Goal: Find specific page/section: Find specific page/section

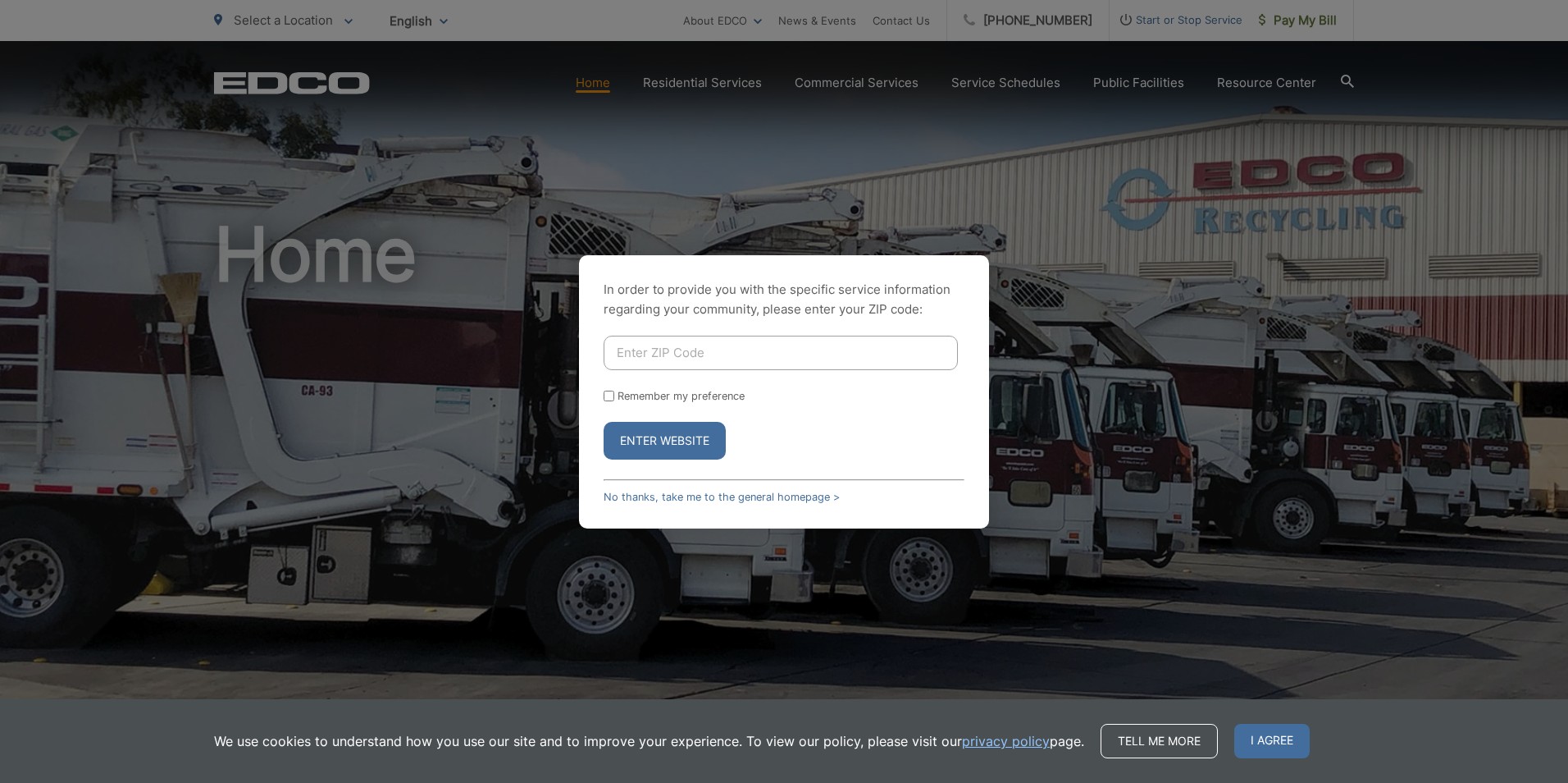
click at [755, 361] on input "Enter ZIP Code" at bounding box center [781, 352] width 355 height 34
type input "91945"
click at [604, 422] on button "Enter Website" at bounding box center [665, 440] width 122 height 38
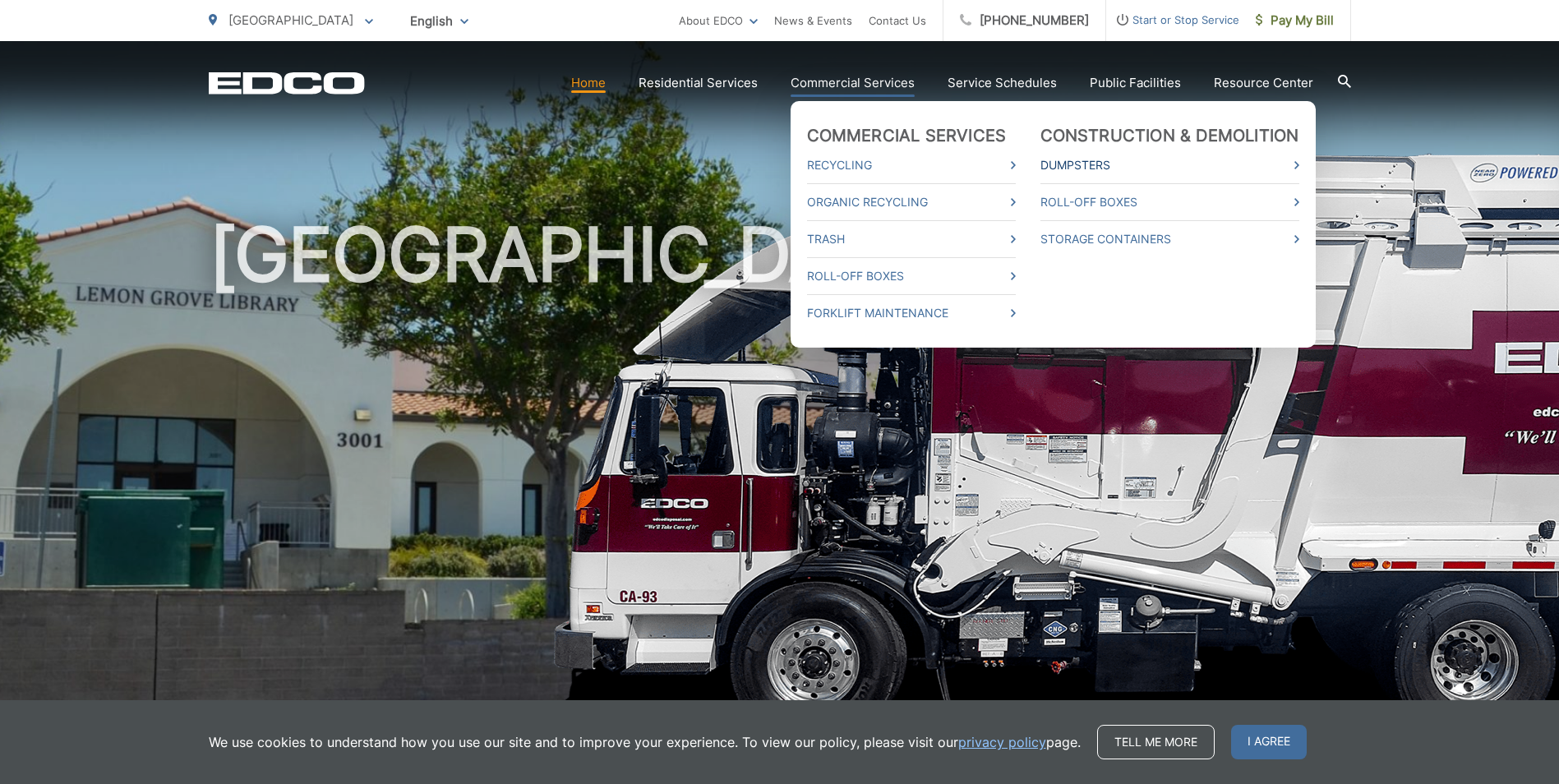
click at [1195, 168] on link "Dumpsters" at bounding box center [1169, 164] width 259 height 19
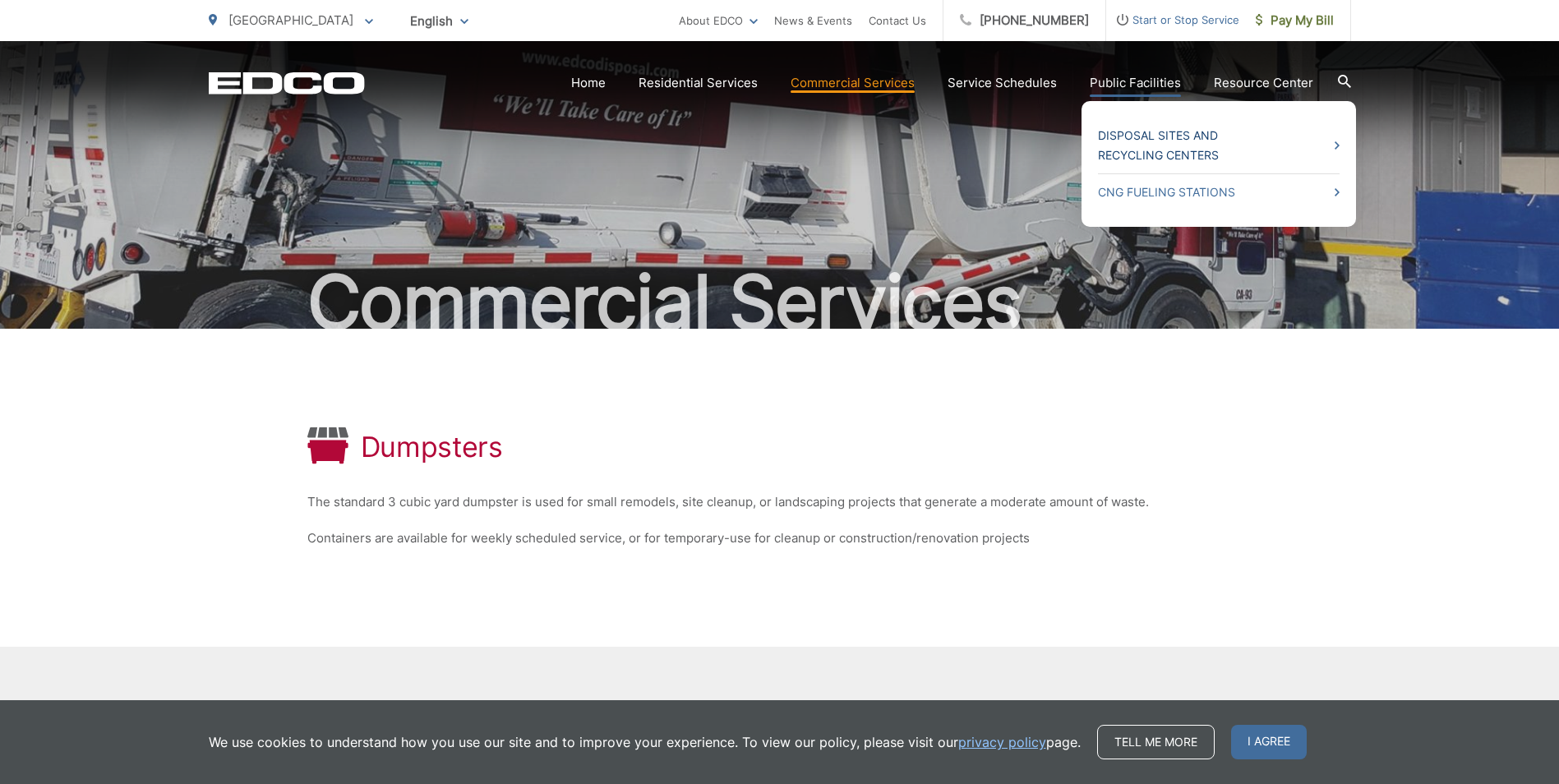
click at [1141, 145] on link "Disposal Sites and Recycling Centers" at bounding box center [1218, 145] width 241 height 40
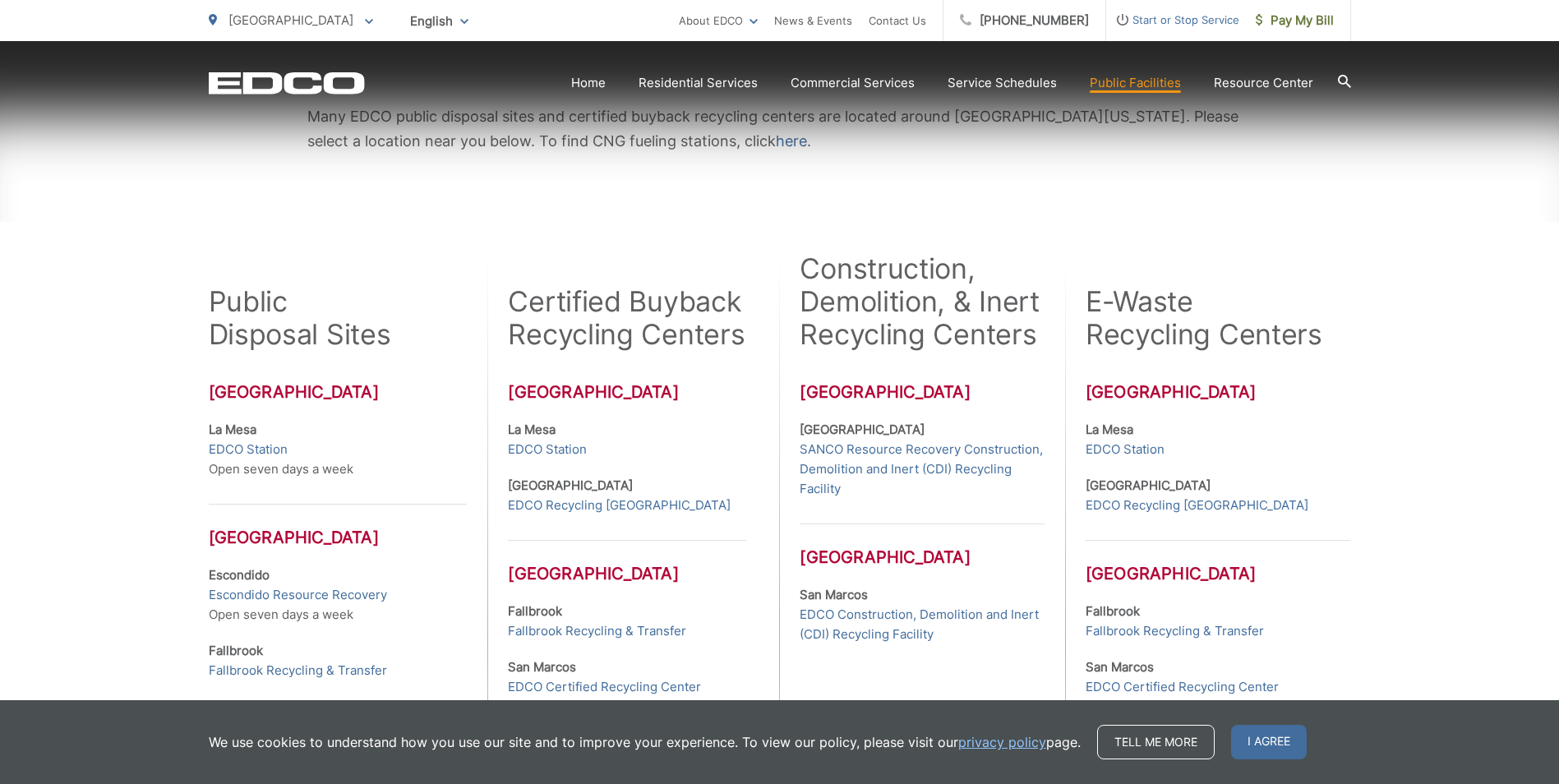
scroll to position [328, 0]
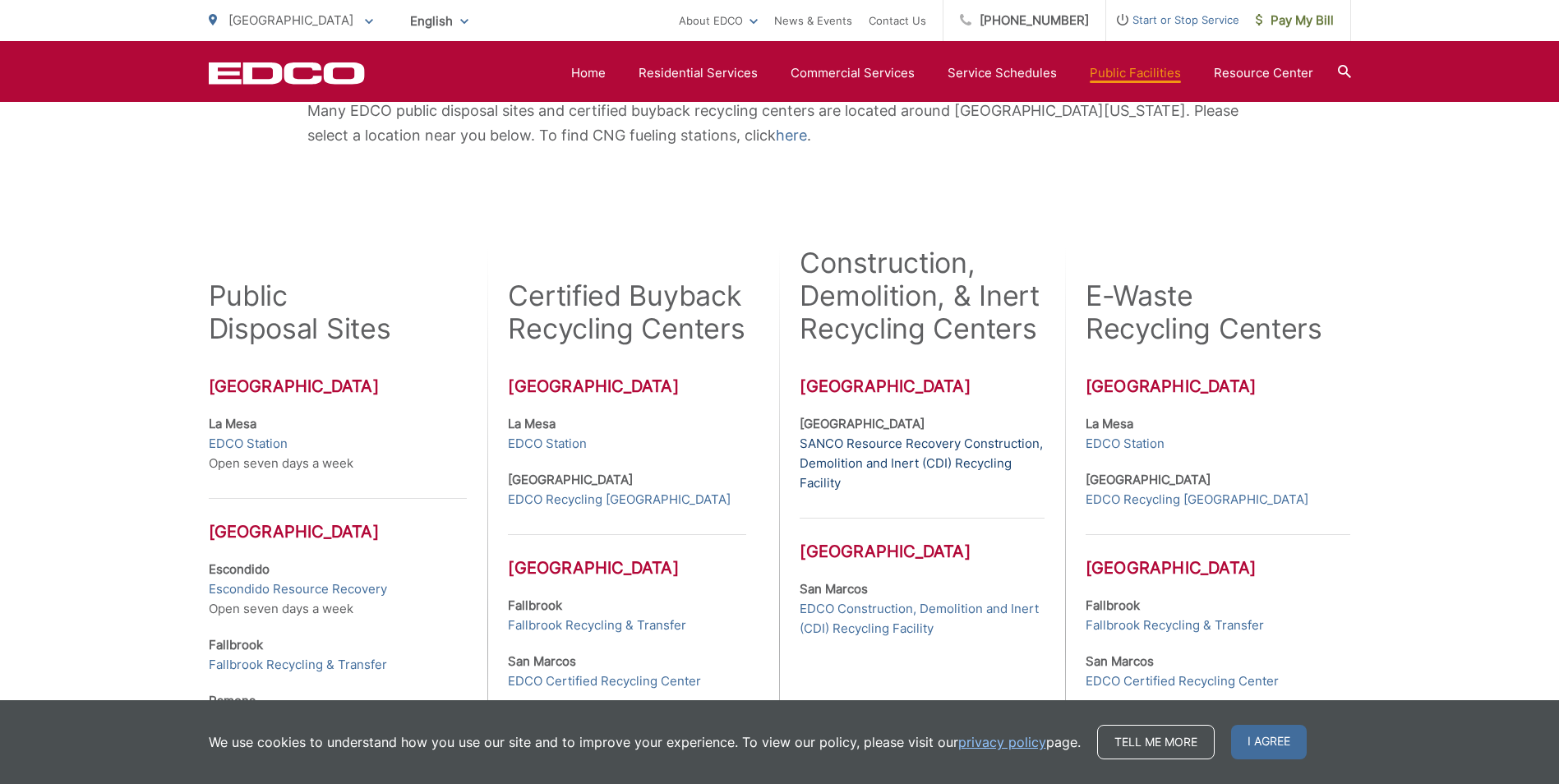
click at [865, 446] on link "SANCO Resource Recovery Construction, Demolition and Inert (CDI) Recycling Faci…" at bounding box center [921, 464] width 244 height 59
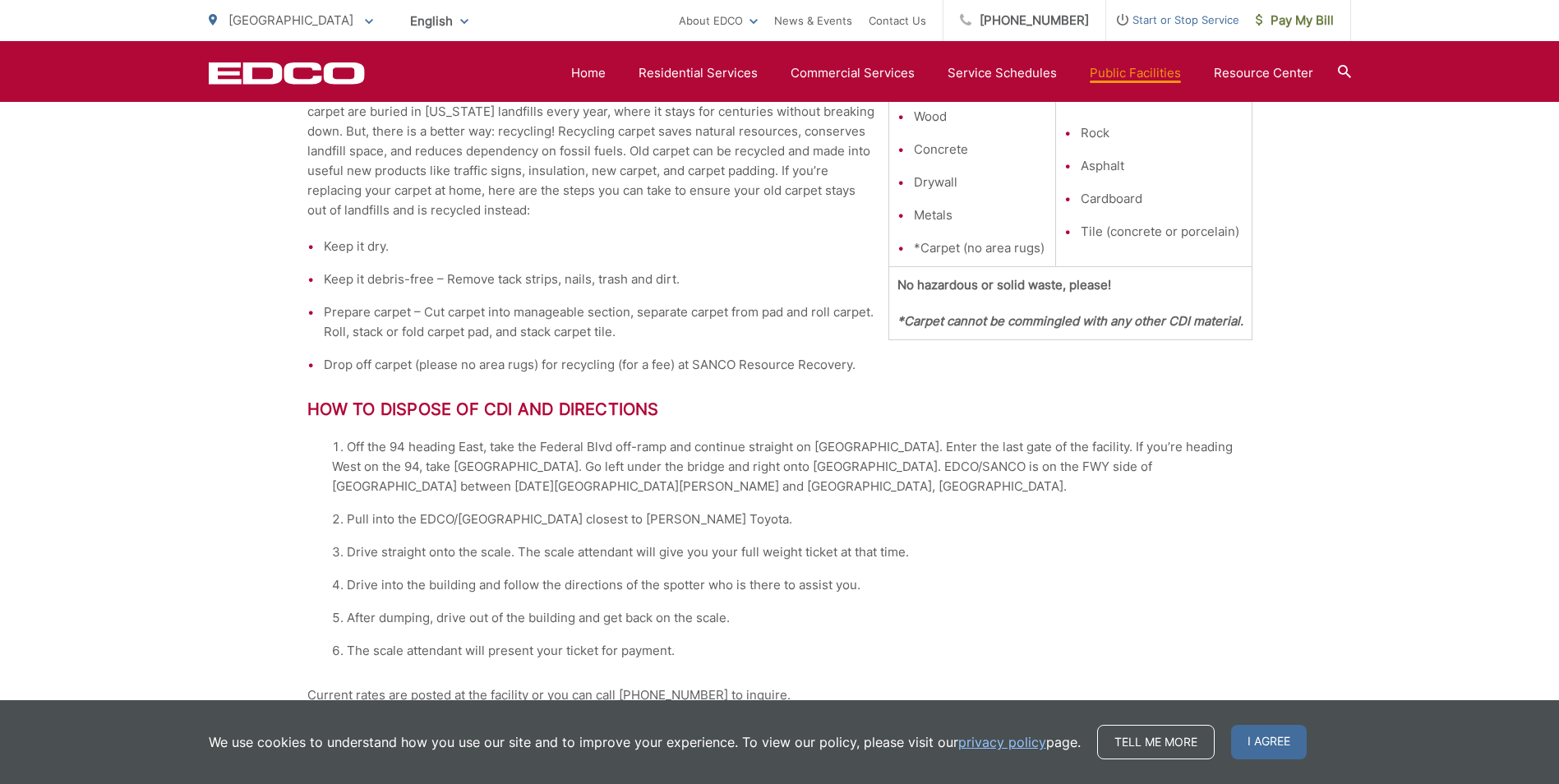
scroll to position [859, 0]
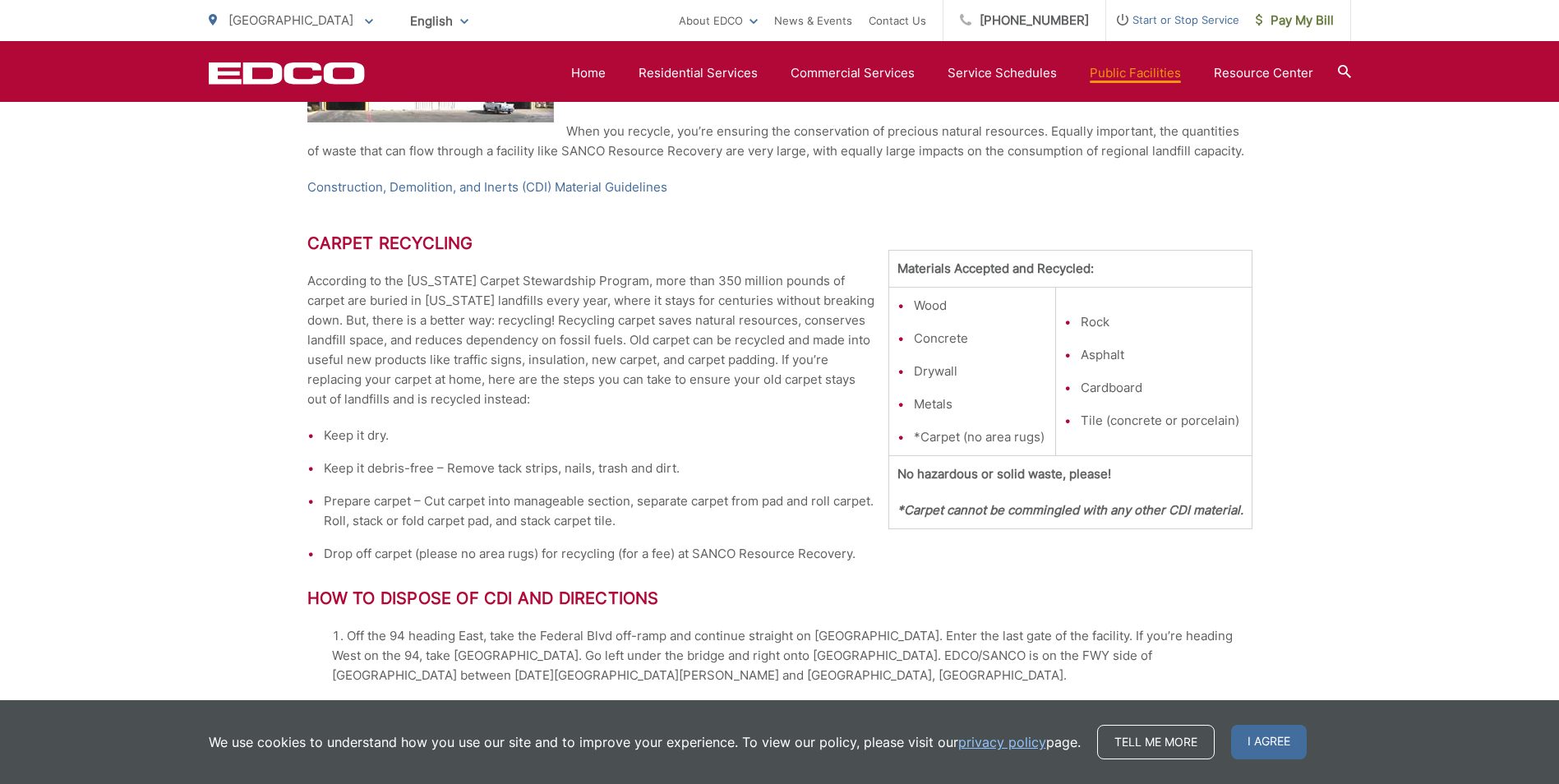
click at [1395, 124] on div "SANCO Resource Recovery Construction, Demolition and Inert (CDI) Recycling Faci…" at bounding box center [780, 518] width 1559 height 2097
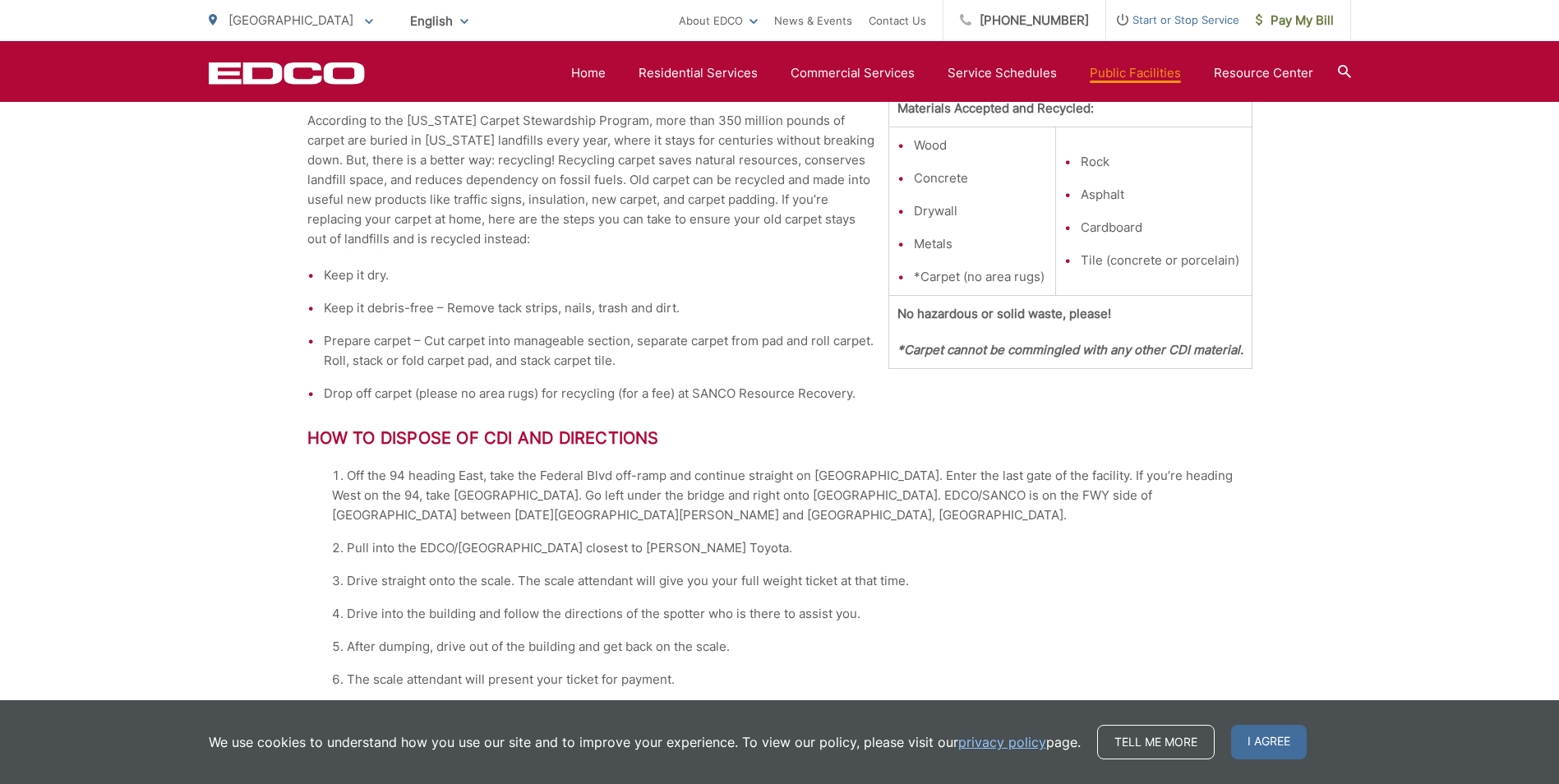
scroll to position [1189, 0]
